Goal: Task Accomplishment & Management: Complete application form

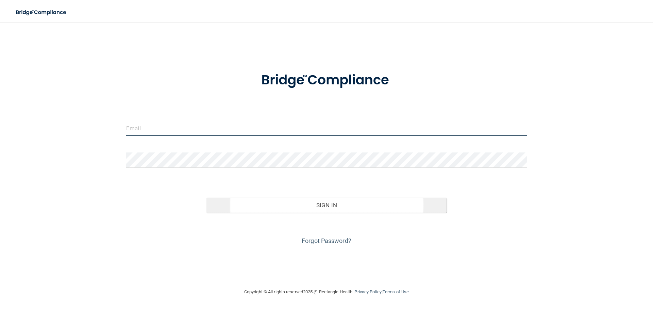
type input "[PERSON_NAME][EMAIL_ADDRESS][DOMAIN_NAME]"
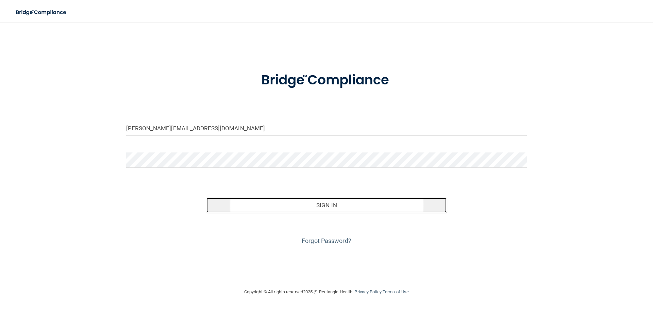
click at [308, 211] on button "Sign In" at bounding box center [326, 204] width 240 height 15
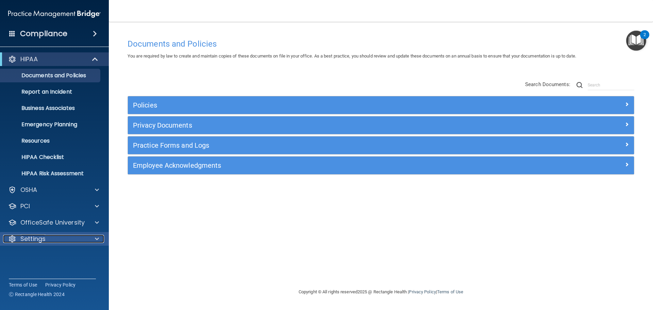
click at [96, 235] on span at bounding box center [97, 239] width 4 height 8
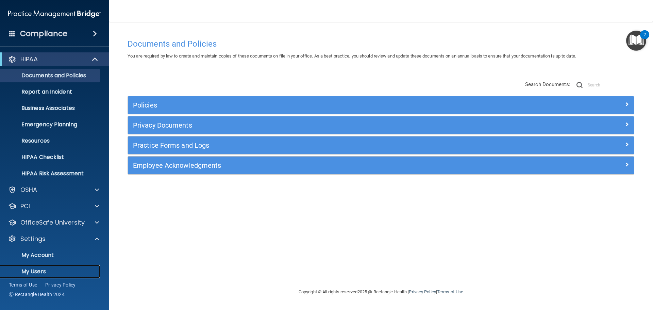
click at [45, 268] on p "My Users" at bounding box center [50, 271] width 93 height 7
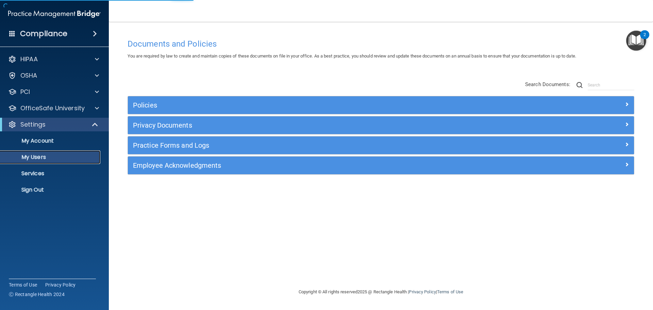
select select "20"
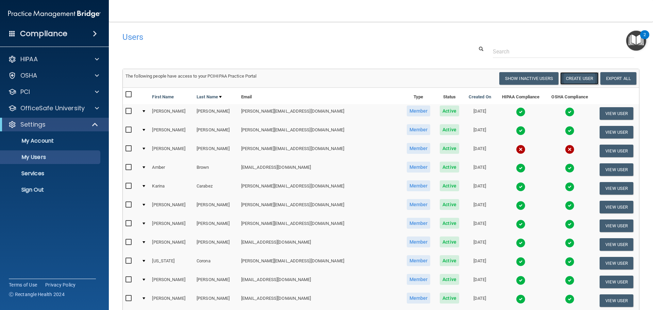
click at [560, 77] on button "Create User" at bounding box center [579, 78] width 38 height 13
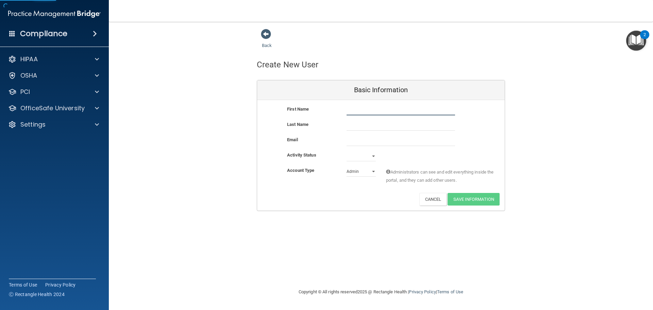
click at [383, 109] on input "text" at bounding box center [400, 110] width 108 height 10
type input "[PERSON_NAME]"
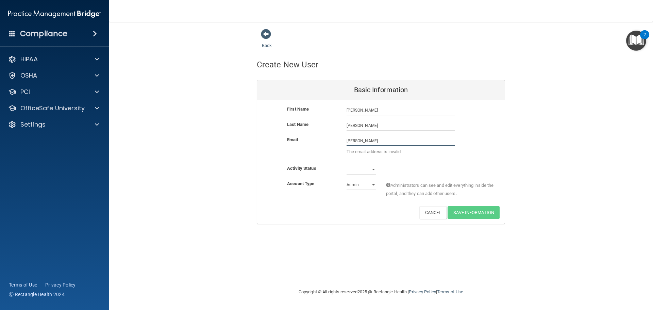
drag, startPoint x: 366, startPoint y: 138, endPoint x: 355, endPoint y: 141, distance: 12.0
click at [355, 141] on input "[PERSON_NAME]" at bounding box center [400, 141] width 108 height 10
paste input "[PERSON_NAME][EMAIL_ADDRESS][PERSON_NAME][DOMAIN_NAME]"
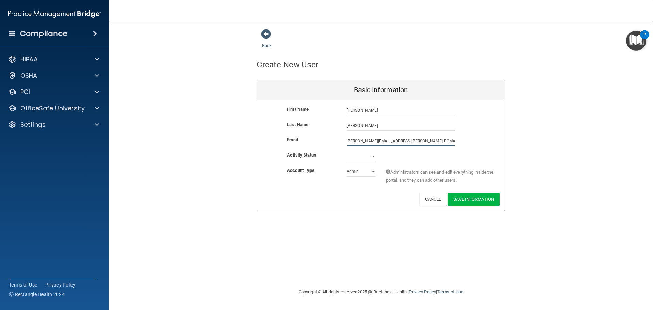
type input "[PERSON_NAME][EMAIL_ADDRESS][PERSON_NAME][DOMAIN_NAME]"
click at [368, 156] on select "Active Inactive" at bounding box center [360, 157] width 29 height 10
click at [425, 202] on button "Cancel" at bounding box center [433, 199] width 28 height 13
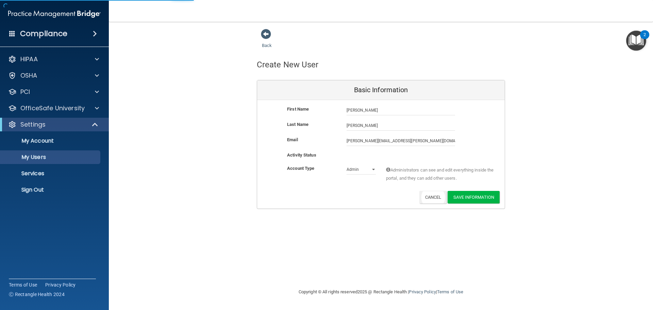
select select "20"
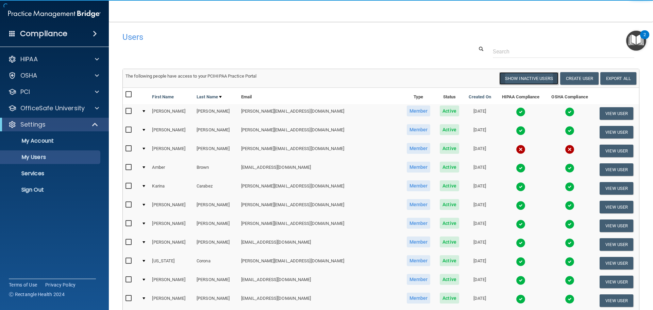
click at [516, 81] on button "Show Inactive Users" at bounding box center [528, 78] width 59 height 13
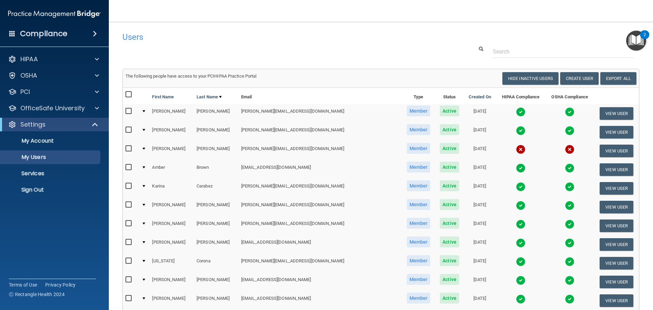
select select "20"
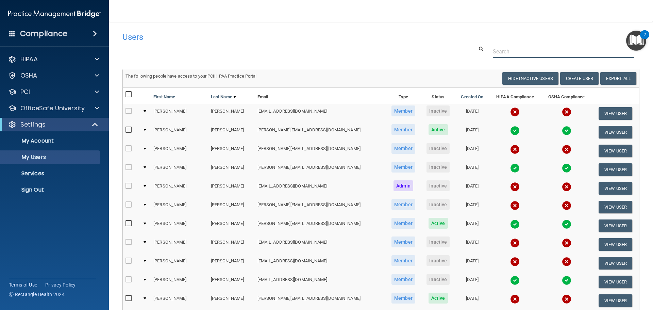
click at [506, 51] on input "text" at bounding box center [562, 51] width 141 height 13
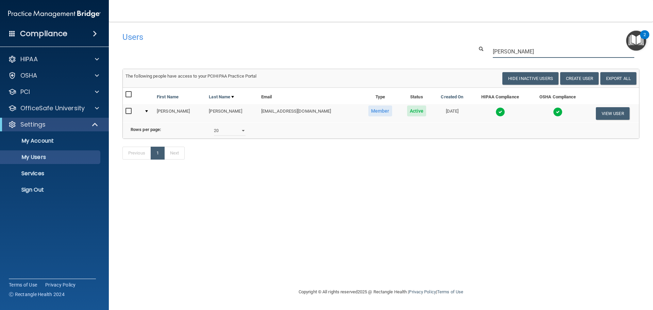
type input "[PERSON_NAME]"
drag, startPoint x: 188, startPoint y: 145, endPoint x: 560, endPoint y: 145, distance: 372.5
click at [559, 139] on td "Rows per page: 10 20 30 40 all" at bounding box center [381, 131] width 516 height 16
click at [537, 84] on button "Hide Inactive Users" at bounding box center [530, 78] width 56 height 13
select select "20"
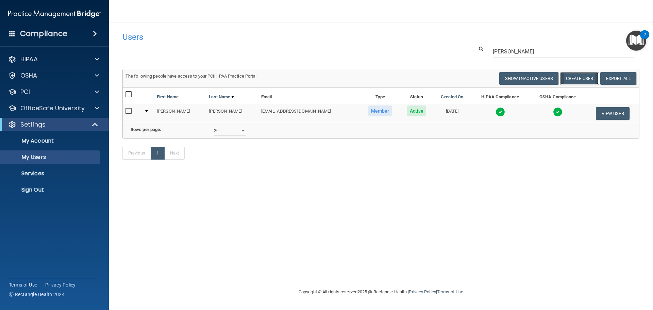
click at [578, 77] on button "Create User" at bounding box center [579, 78] width 38 height 13
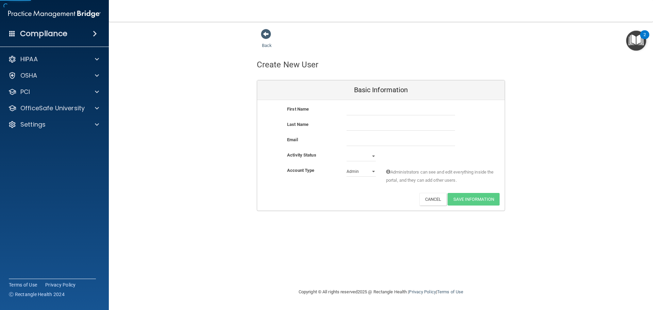
click at [368, 104] on div "First Name Last Name Email Activity Status Active Inactive Account Type Practic…" at bounding box center [380, 155] width 247 height 110
click at [364, 111] on input "text" at bounding box center [400, 110] width 108 height 10
type input "[PERSON_NAME]"
paste input "[PERSON_NAME][EMAIL_ADDRESS][PERSON_NAME][DOMAIN_NAME]"
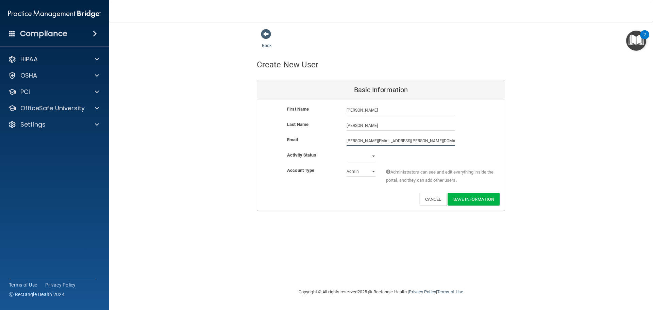
type input "[PERSON_NAME][EMAIL_ADDRESS][PERSON_NAME][DOMAIN_NAME]"
click at [361, 160] on select "Active Inactive" at bounding box center [360, 156] width 29 height 10
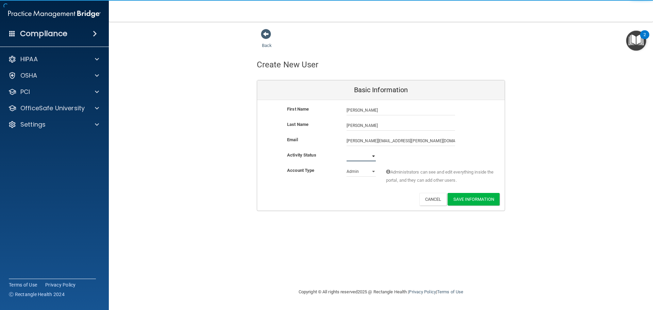
select select "active"
click at [346, 152] on select "Active Inactive" at bounding box center [360, 156] width 29 height 10
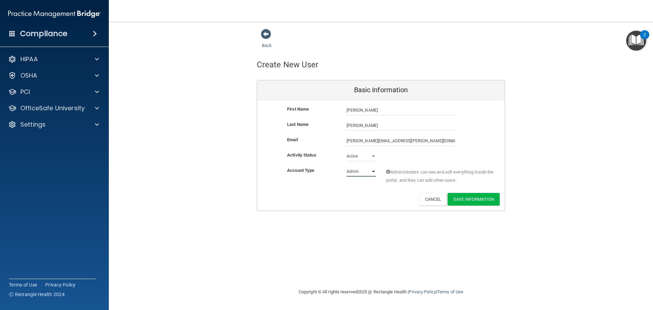
click at [349, 174] on select "Admin Member" at bounding box center [360, 171] width 29 height 10
select select "practice_member"
click at [346, 167] on select "Admin Member" at bounding box center [360, 171] width 29 height 10
click at [491, 204] on button "Save Information" at bounding box center [473, 199] width 52 height 13
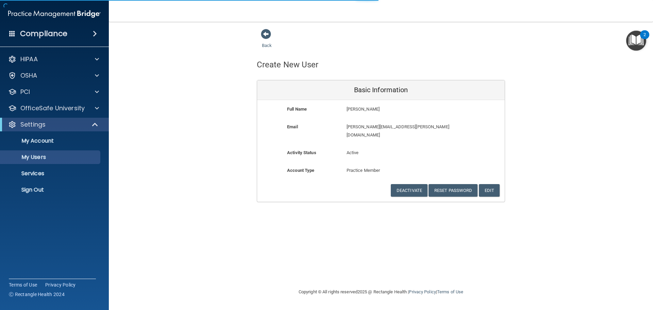
select select "20"
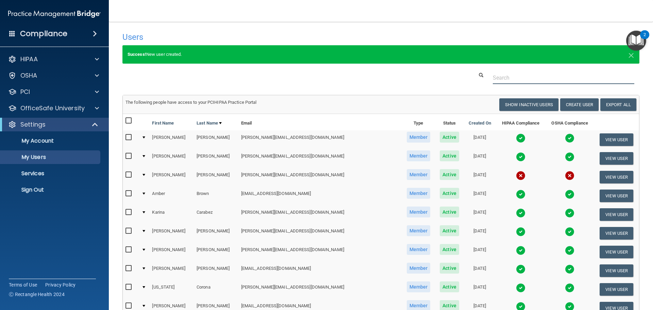
click at [551, 76] on input "text" at bounding box center [562, 77] width 141 height 13
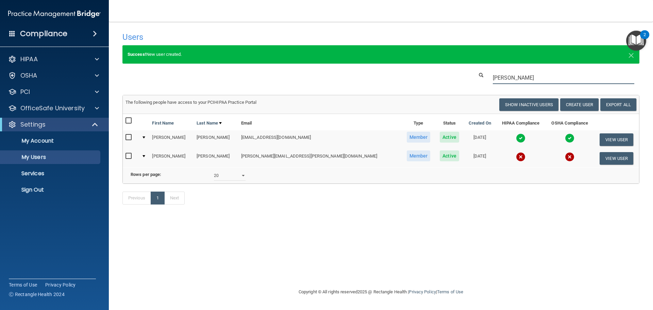
type input "[PERSON_NAME]"
